Goal: Task Accomplishment & Management: Use online tool/utility

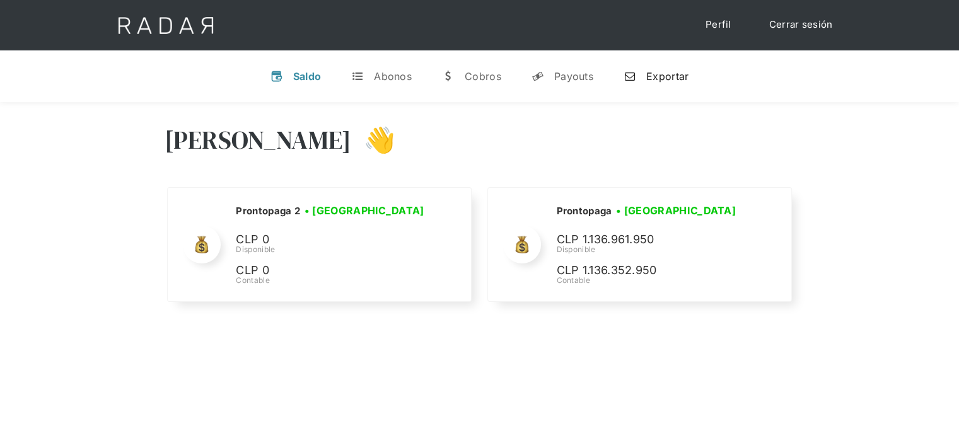
drag, startPoint x: 671, startPoint y: 78, endPoint x: 679, endPoint y: 85, distance: 11.2
click at [671, 78] on div "Exportar" at bounding box center [667, 76] width 42 height 13
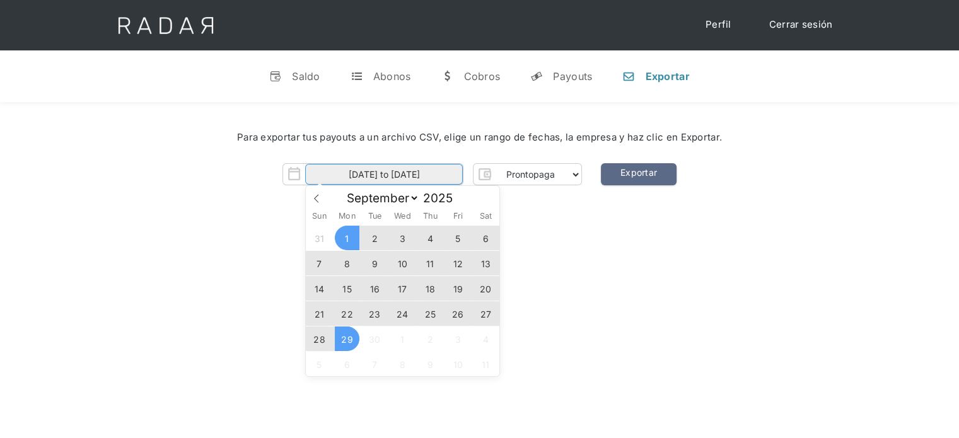
drag, startPoint x: 458, startPoint y: 176, endPoint x: 450, endPoint y: 178, distance: 8.0
click at [458, 176] on input "[DATE] to [DATE]" at bounding box center [384, 174] width 158 height 21
click at [348, 343] on span "29" at bounding box center [347, 338] width 25 height 25
type input "[DATE]"
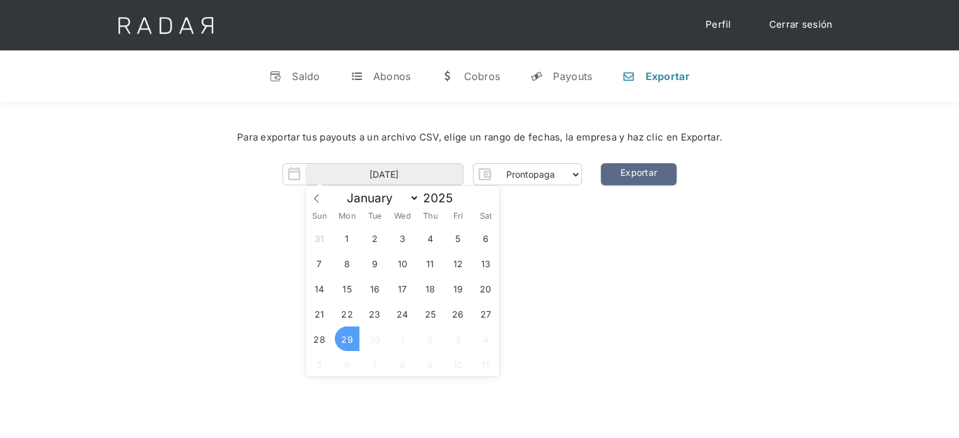
click at [348, 345] on span "29" at bounding box center [347, 338] width 25 height 25
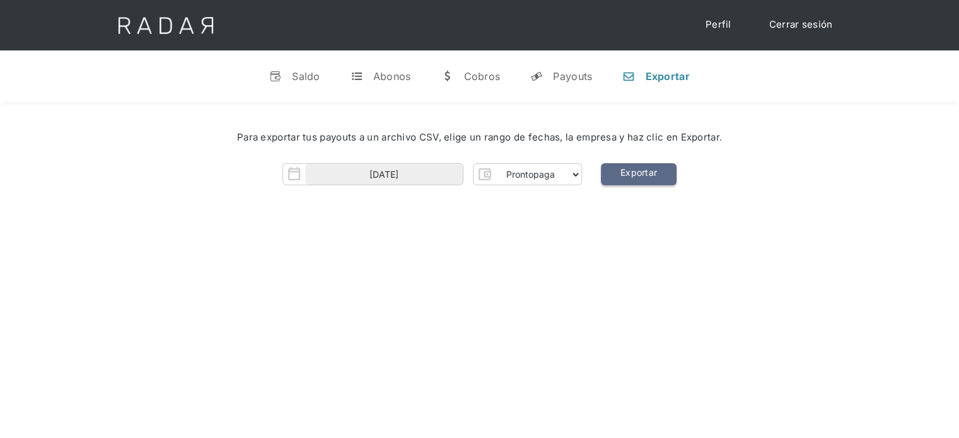
click at [640, 176] on link "Exportar" at bounding box center [639, 174] width 76 height 22
click at [580, 72] on div "Payouts" at bounding box center [572, 76] width 39 height 13
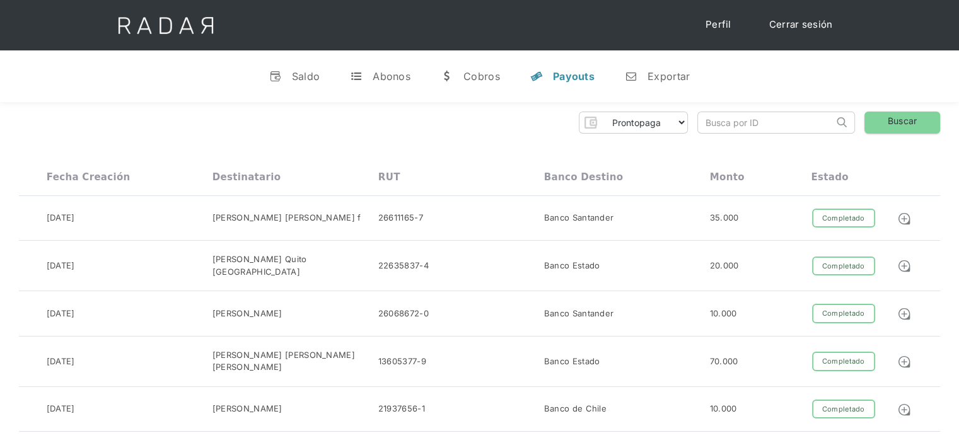
click at [719, 126] on input "search" at bounding box center [766, 122] width 136 height 21
paste input "c9f75505-623e-4b54-8899-38bc0a6f0543"
drag, startPoint x: 768, startPoint y: 118, endPoint x: 654, endPoint y: 128, distance: 114.5
click at [654, 128] on div "Prontopaga Prontopaga 2 Thank you! Your submission has been received! Oops! Som…" at bounding box center [479, 123] width 921 height 22
click at [708, 126] on input "c9f75505-623e-4b54-8899-38bc0a6f0543" at bounding box center [766, 122] width 136 height 21
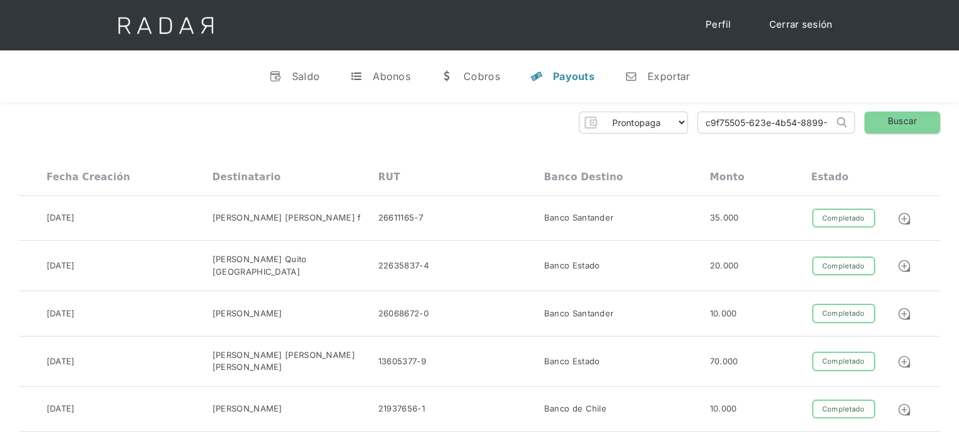
click at [706, 124] on input "c9f75505-623e-4b54-8899-38bc0a6f0543" at bounding box center [766, 122] width 136 height 21
type input "c9f75505-623e-4b54-8899-38bc0a6f0543"
click at [906, 125] on link "Buscar" at bounding box center [902, 123] width 76 height 22
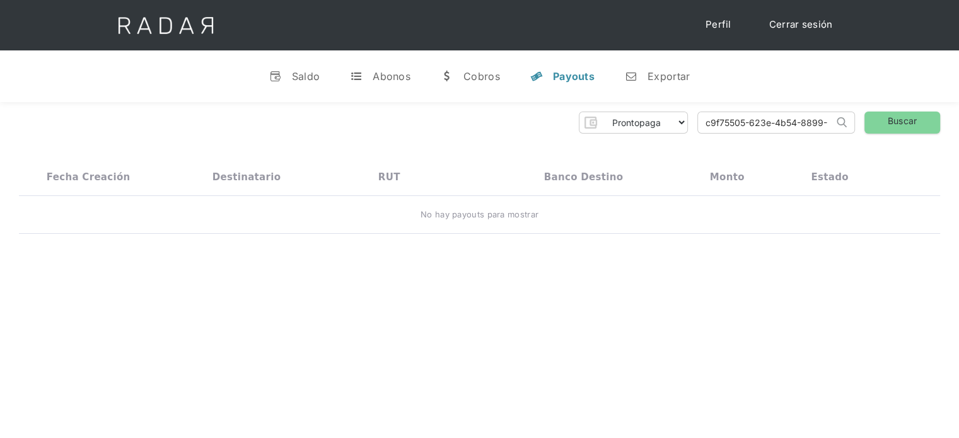
click at [800, 32] on link "Cerrar sesión" at bounding box center [800, 25] width 89 height 25
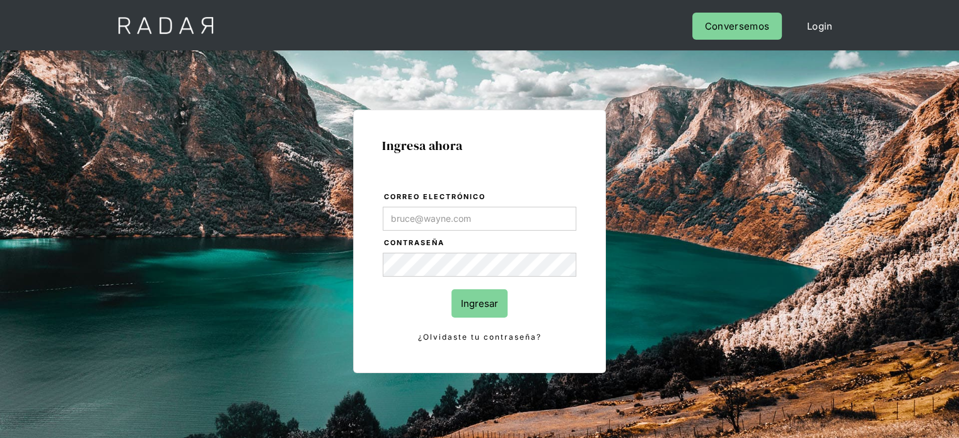
type input "Evans@prontopaga.com"
